Goal: Task Accomplishment & Management: Use online tool/utility

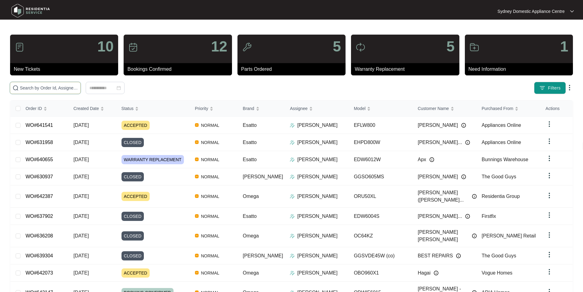
click at [78, 91] on input "text" at bounding box center [49, 87] width 58 height 7
paste input "638826"
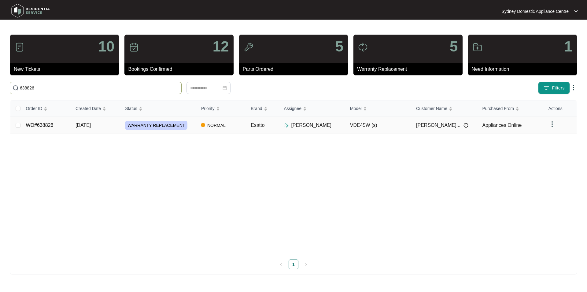
type input "638826"
click at [34, 124] on link "WO#638826" at bounding box center [40, 124] width 28 height 5
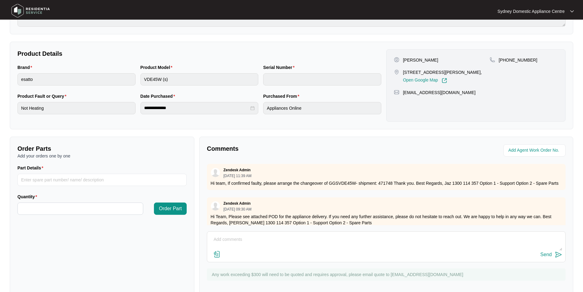
scroll to position [114, 0]
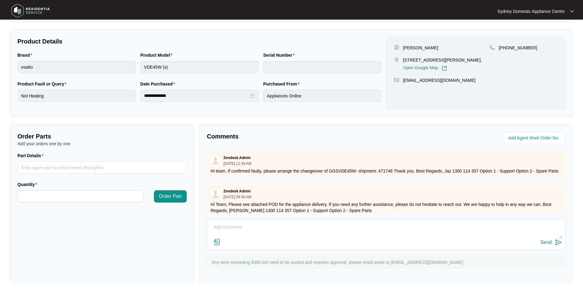
click at [229, 229] on textarea at bounding box center [386, 230] width 352 height 16
paste textarea "JOB DESCRIPTION: Not heating **** I have sent the replacement unit directly to …"
type textarea "Hi Team. JOB DESCRIPTION: Not heating **** I have sent the replacement unit dir…"
click at [215, 241] on img at bounding box center [216, 241] width 7 height 7
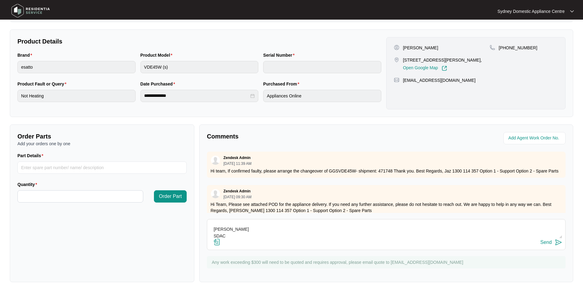
click at [0, 0] on input "file" at bounding box center [0, 0] width 0 height 0
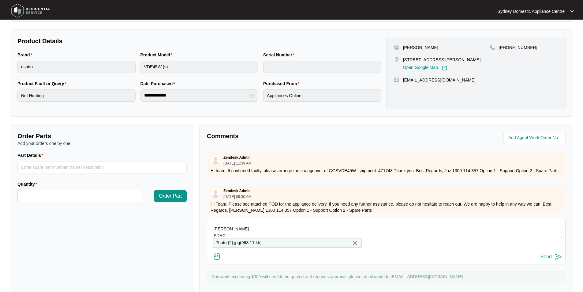
click at [545, 259] on div "Send" at bounding box center [545, 257] width 11 height 6
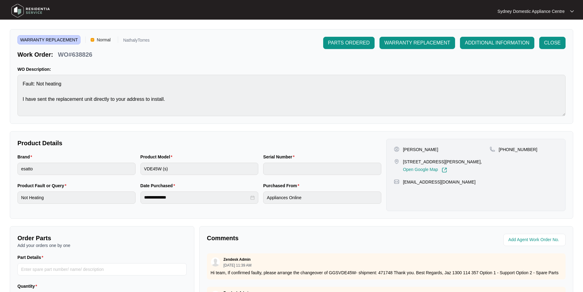
scroll to position [0, 0]
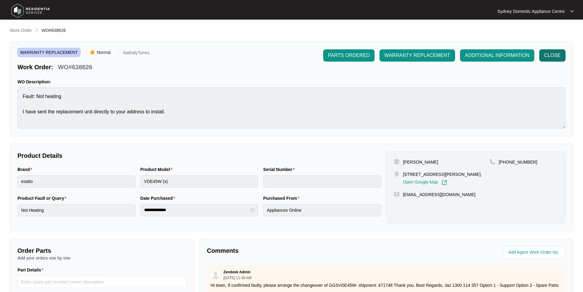
click at [550, 56] on span "CLOSE" at bounding box center [552, 55] width 17 height 7
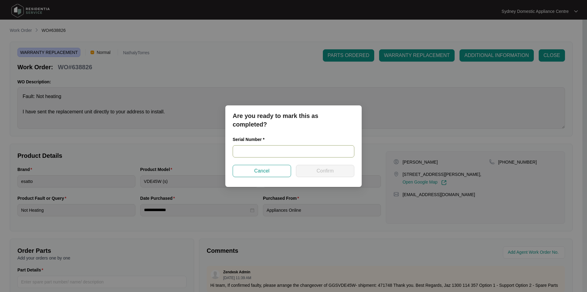
click at [263, 151] on input "text" at bounding box center [294, 151] width 122 height 12
paste input "7358 0131"
type input "7358 0131"
click at [318, 168] on span "Confirm" at bounding box center [325, 170] width 17 height 7
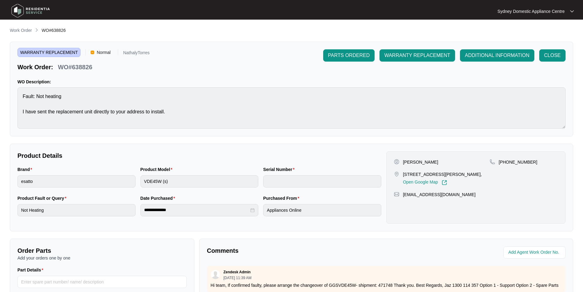
type input "7358 0131"
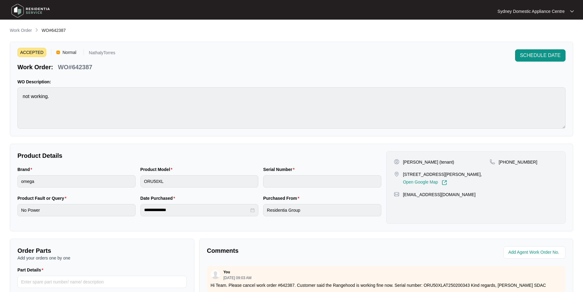
click at [78, 66] on p "WO#642387" at bounding box center [75, 67] width 34 height 9
copy p "642387"
click at [18, 31] on p "Work Order" at bounding box center [21, 30] width 22 height 6
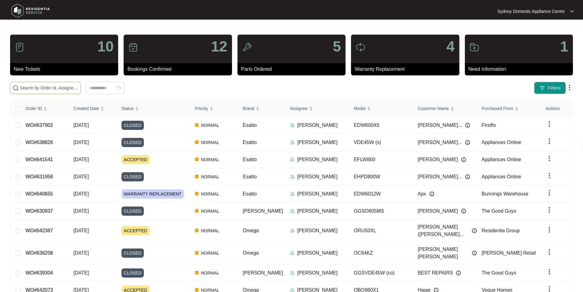
click at [78, 86] on input "text" at bounding box center [49, 87] width 58 height 7
click at [78, 89] on input "text" at bounding box center [49, 87] width 58 height 7
paste input "642387"
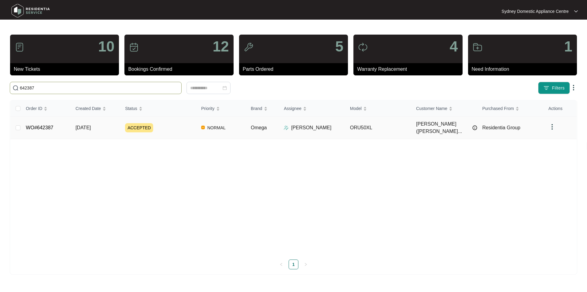
type input "642387"
click at [54, 124] on td "WO#642387" at bounding box center [46, 128] width 50 height 22
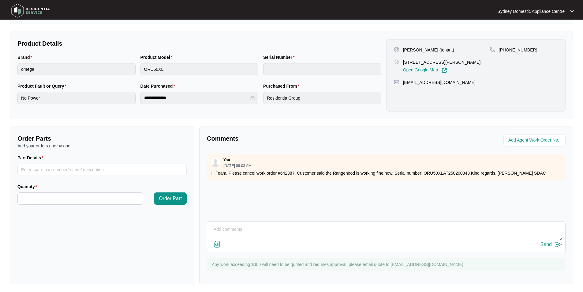
scroll to position [114, 0]
